Goal: Navigation & Orientation: Find specific page/section

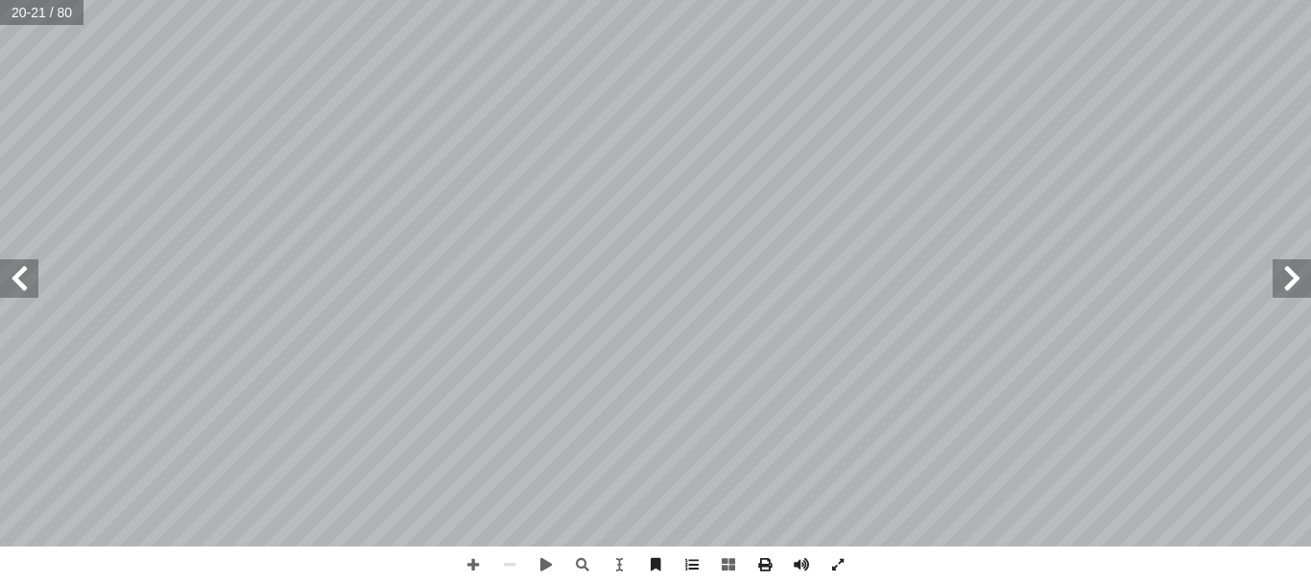
click at [31, 281] on span at bounding box center [19, 278] width 38 height 38
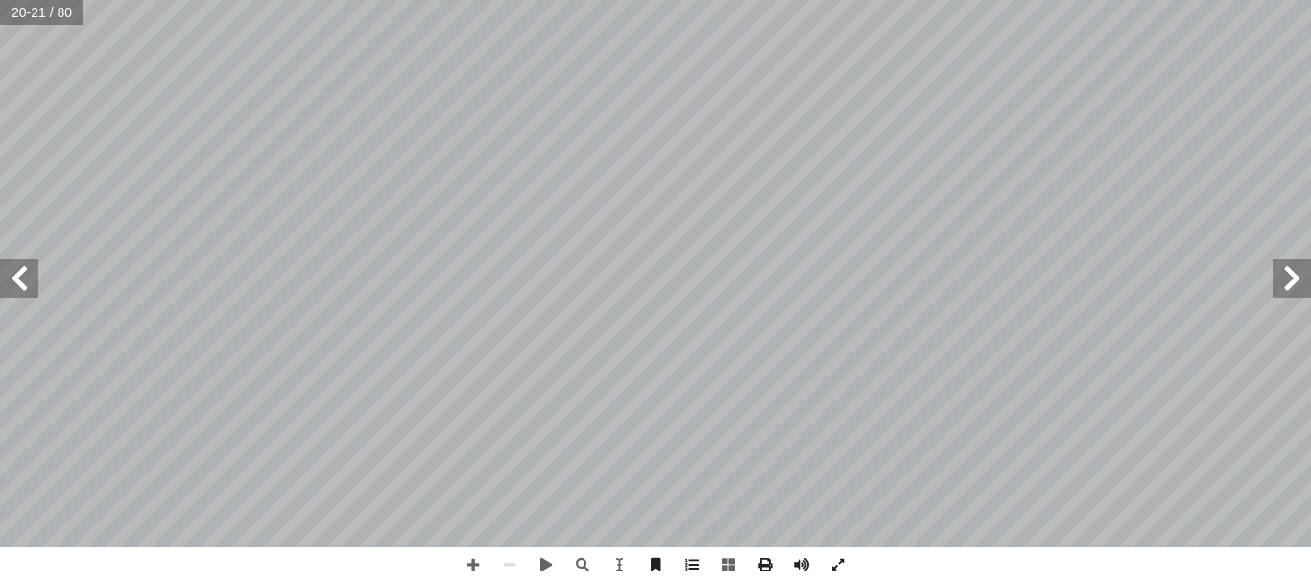
click at [31, 281] on span at bounding box center [19, 278] width 38 height 38
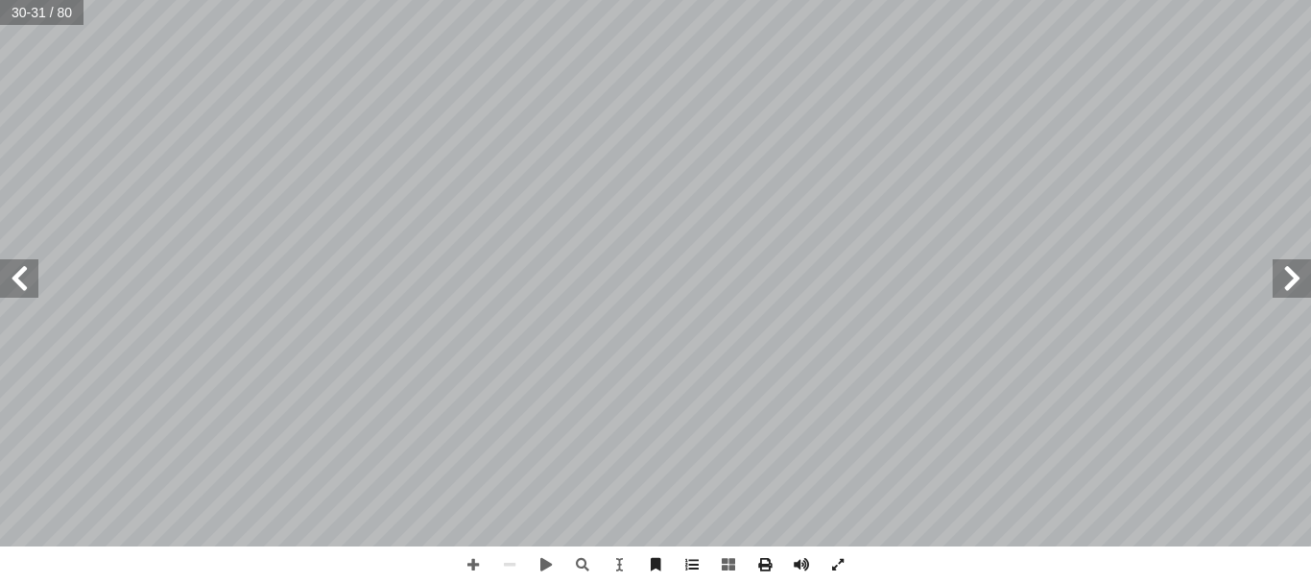
click at [31, 281] on span at bounding box center [19, 278] width 38 height 38
